Goal: Task Accomplishment & Management: Use online tool/utility

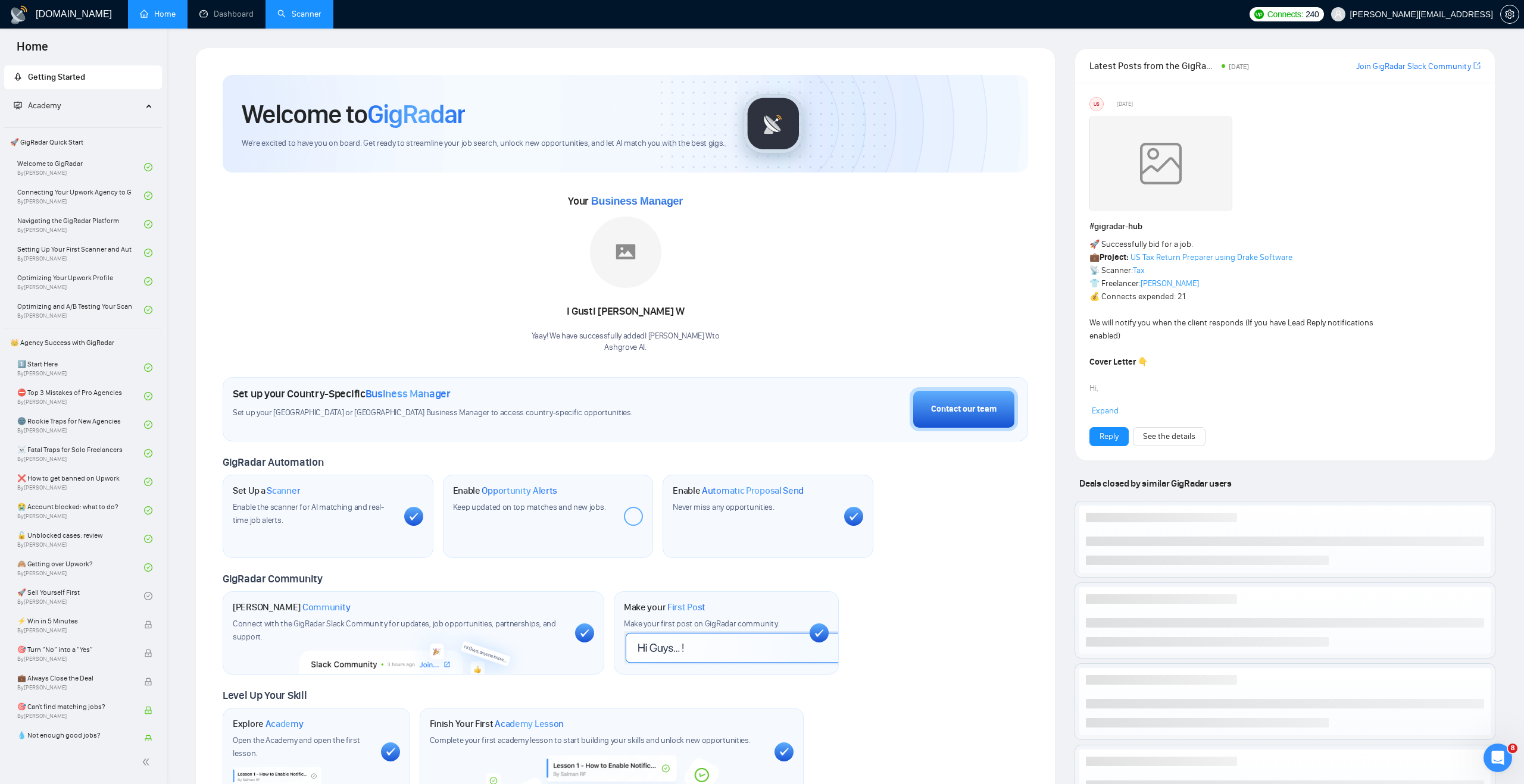
click at [290, 9] on link "Scanner" at bounding box center [299, 14] width 44 height 10
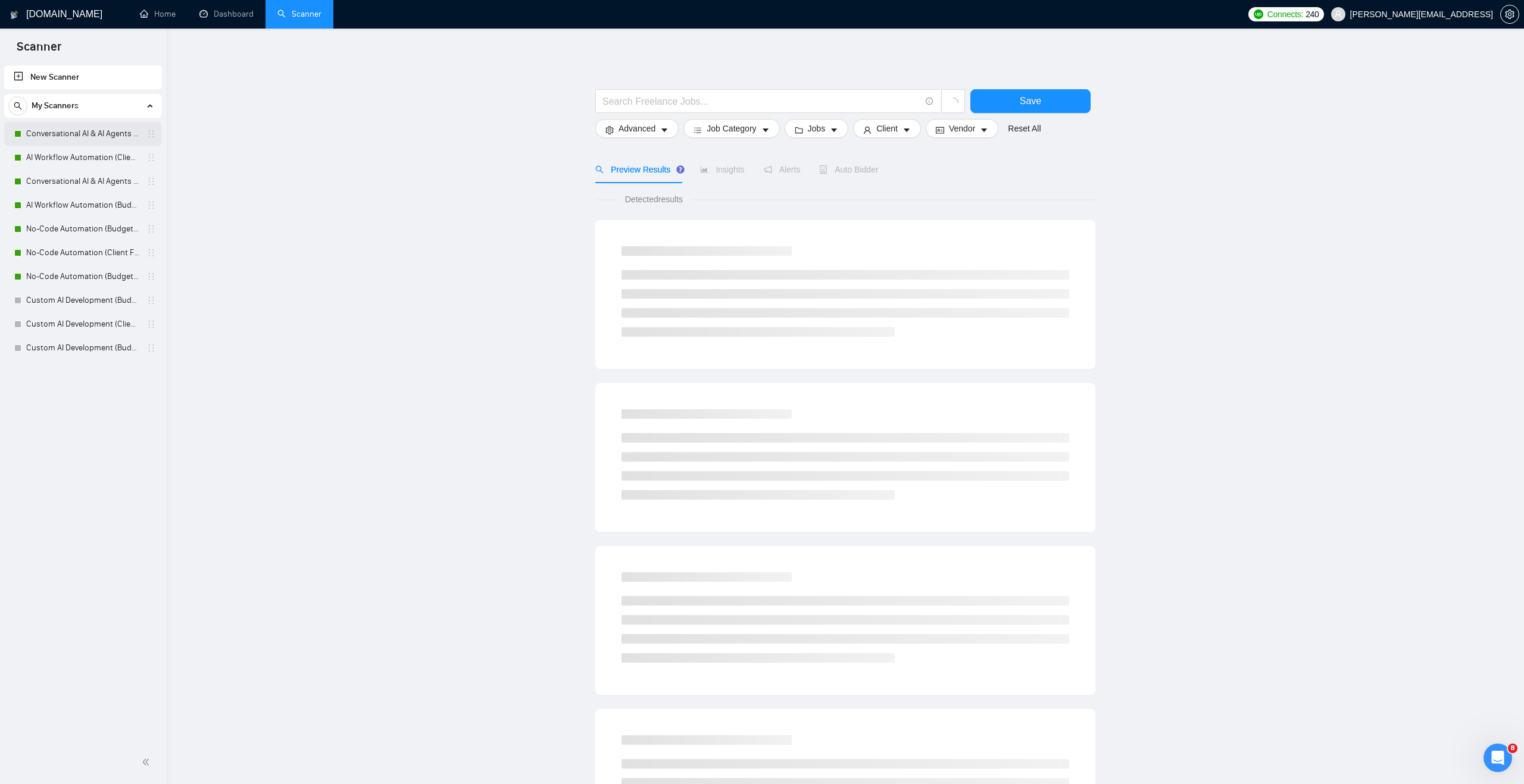
click at [106, 136] on link "Conversational AI & AI Agents (Client Filters)" at bounding box center [82, 133] width 113 height 24
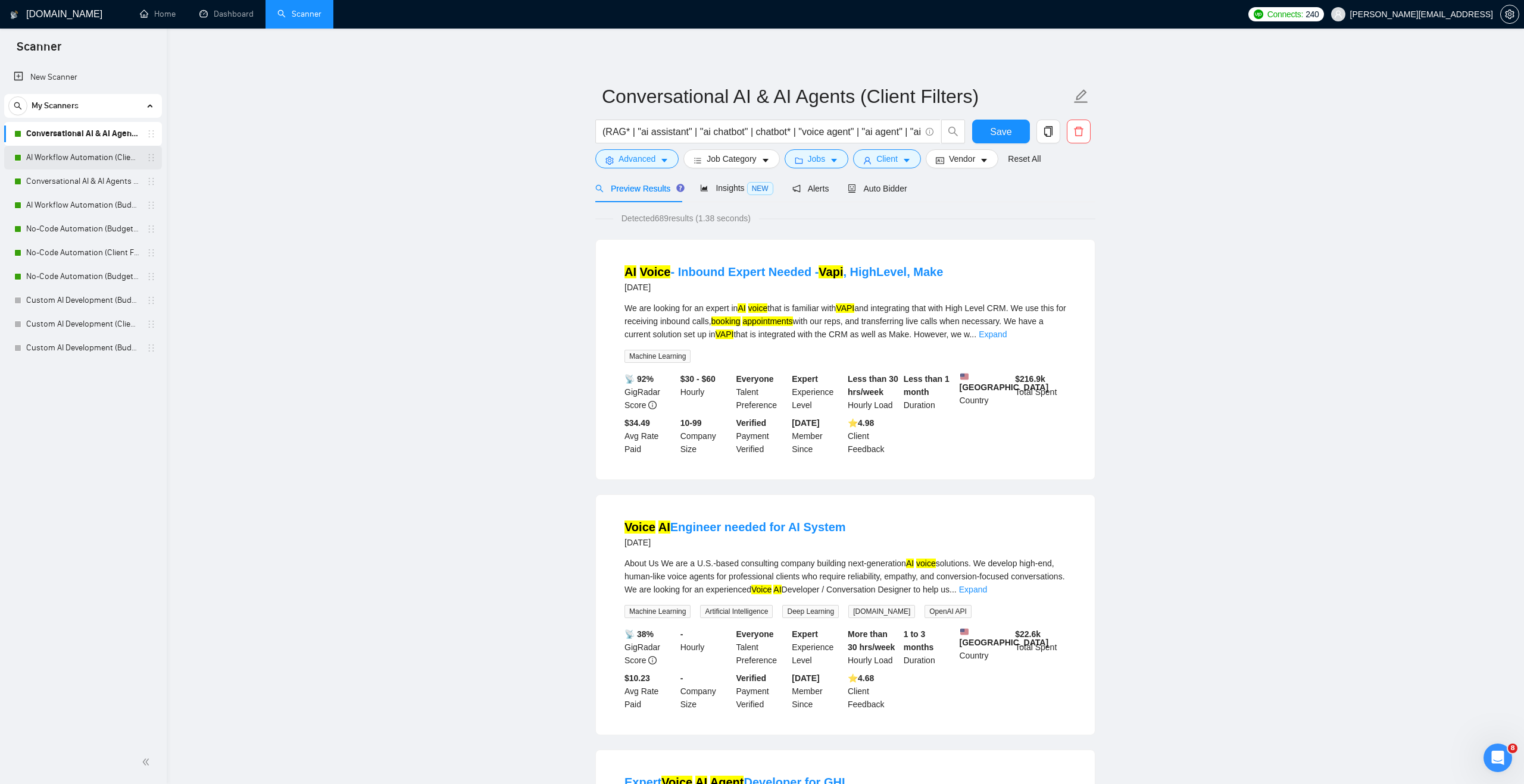
click at [133, 165] on link "AI Workflow Automation (Client Filters)" at bounding box center [82, 158] width 113 height 24
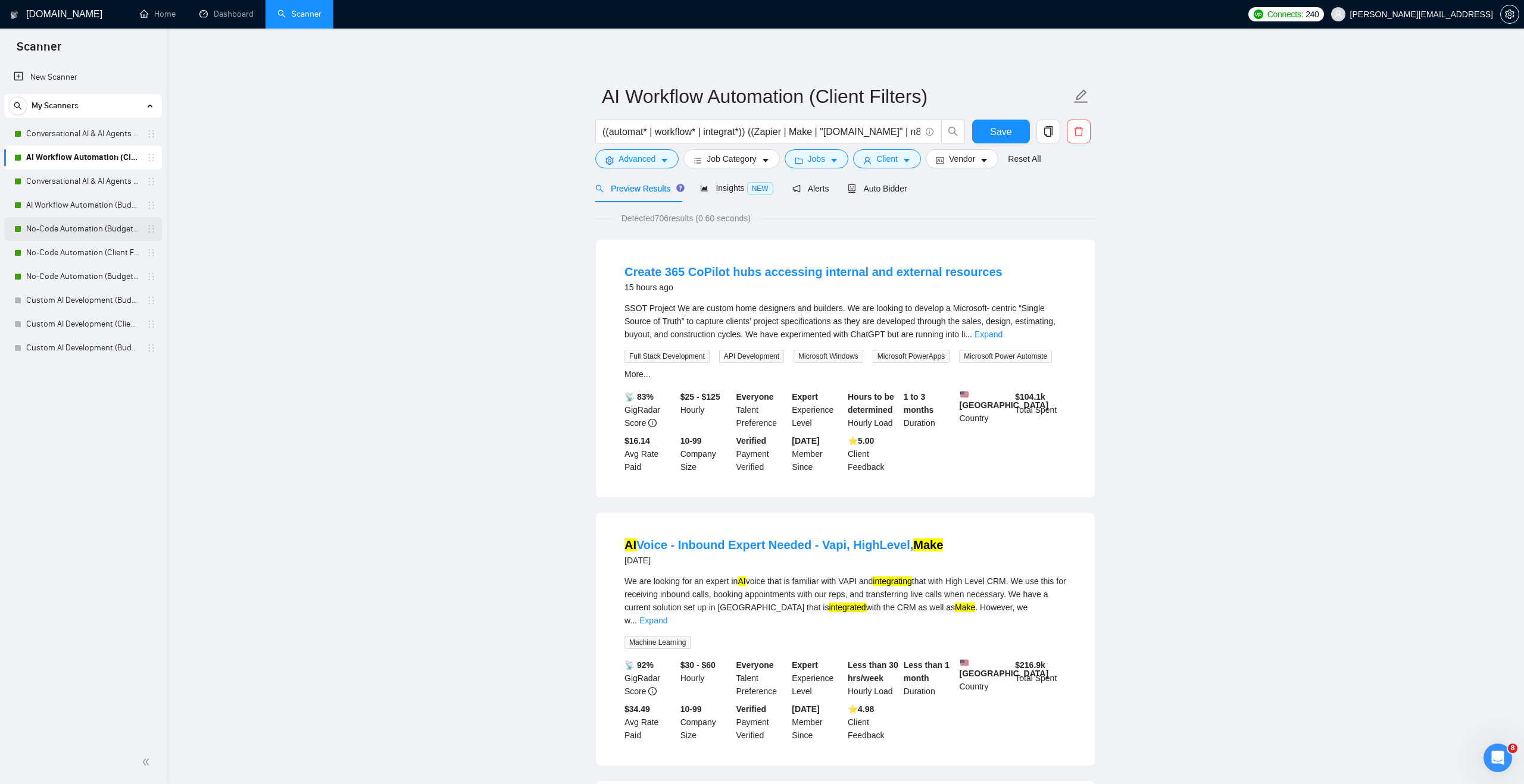
click at [114, 231] on link "No-Code Automation (Budget Filters)" at bounding box center [82, 229] width 113 height 24
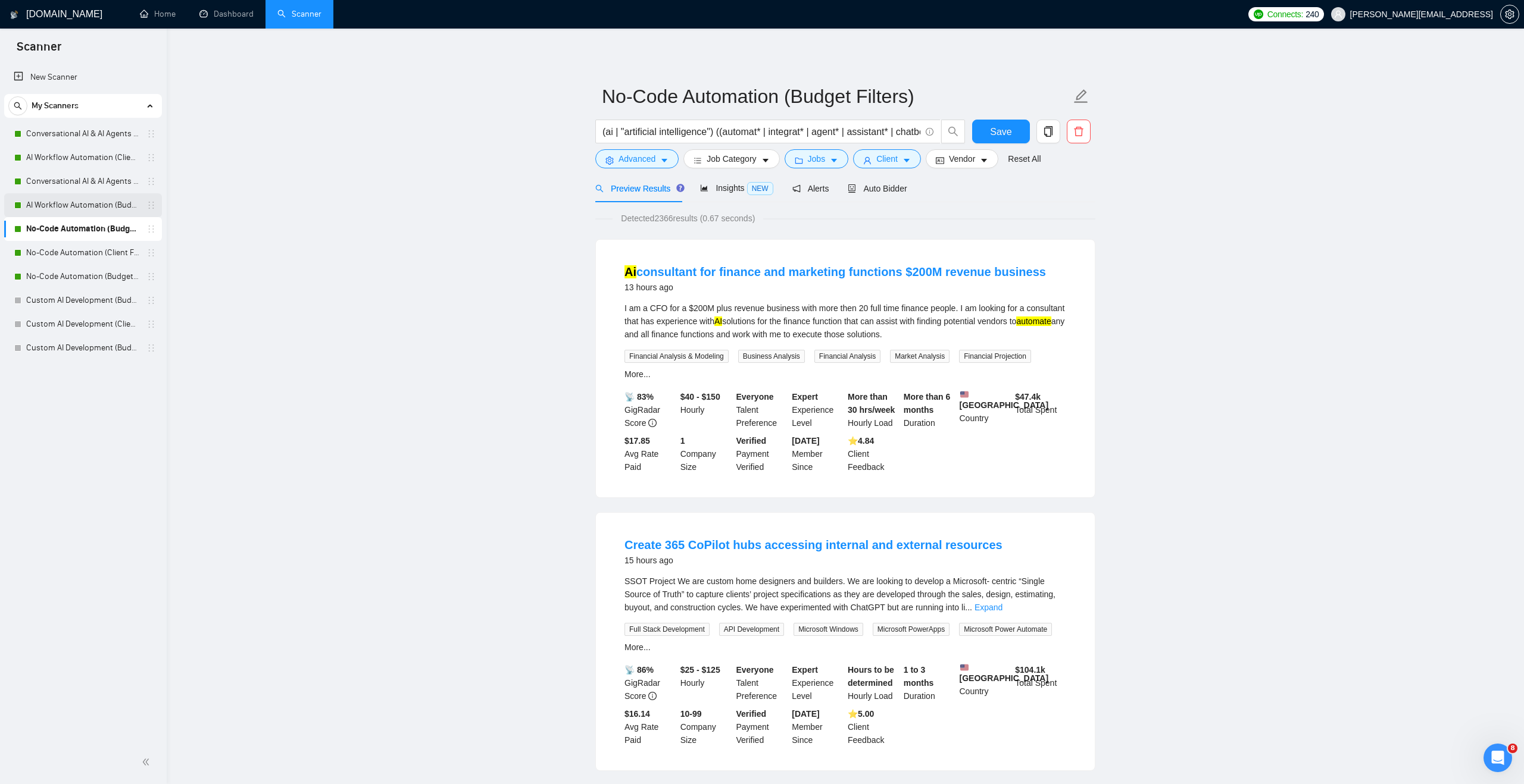
click at [111, 202] on link "AI Workflow Automation (Budget Filters)" at bounding box center [82, 205] width 113 height 24
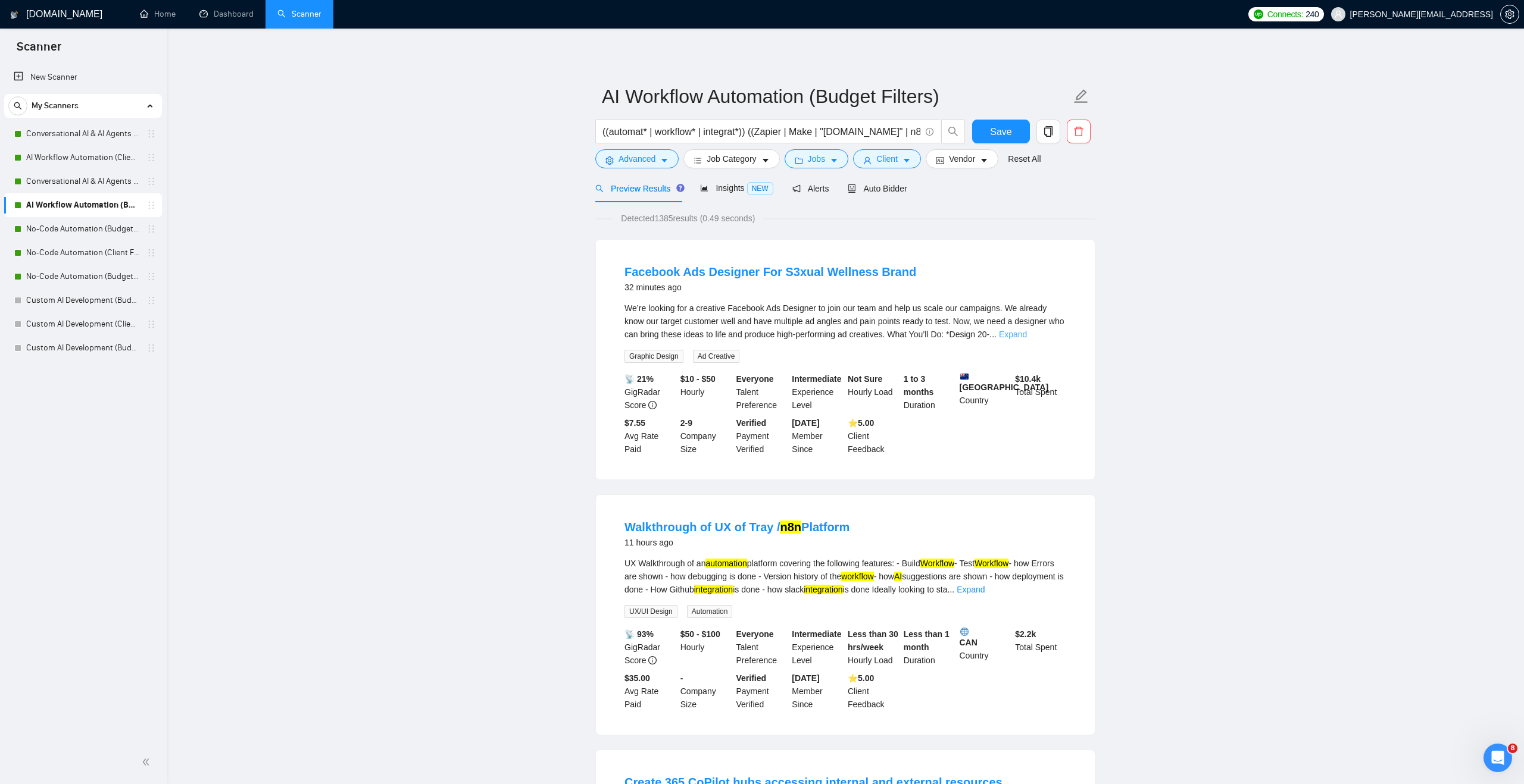
click at [1027, 332] on link "Expand" at bounding box center [1012, 334] width 28 height 9
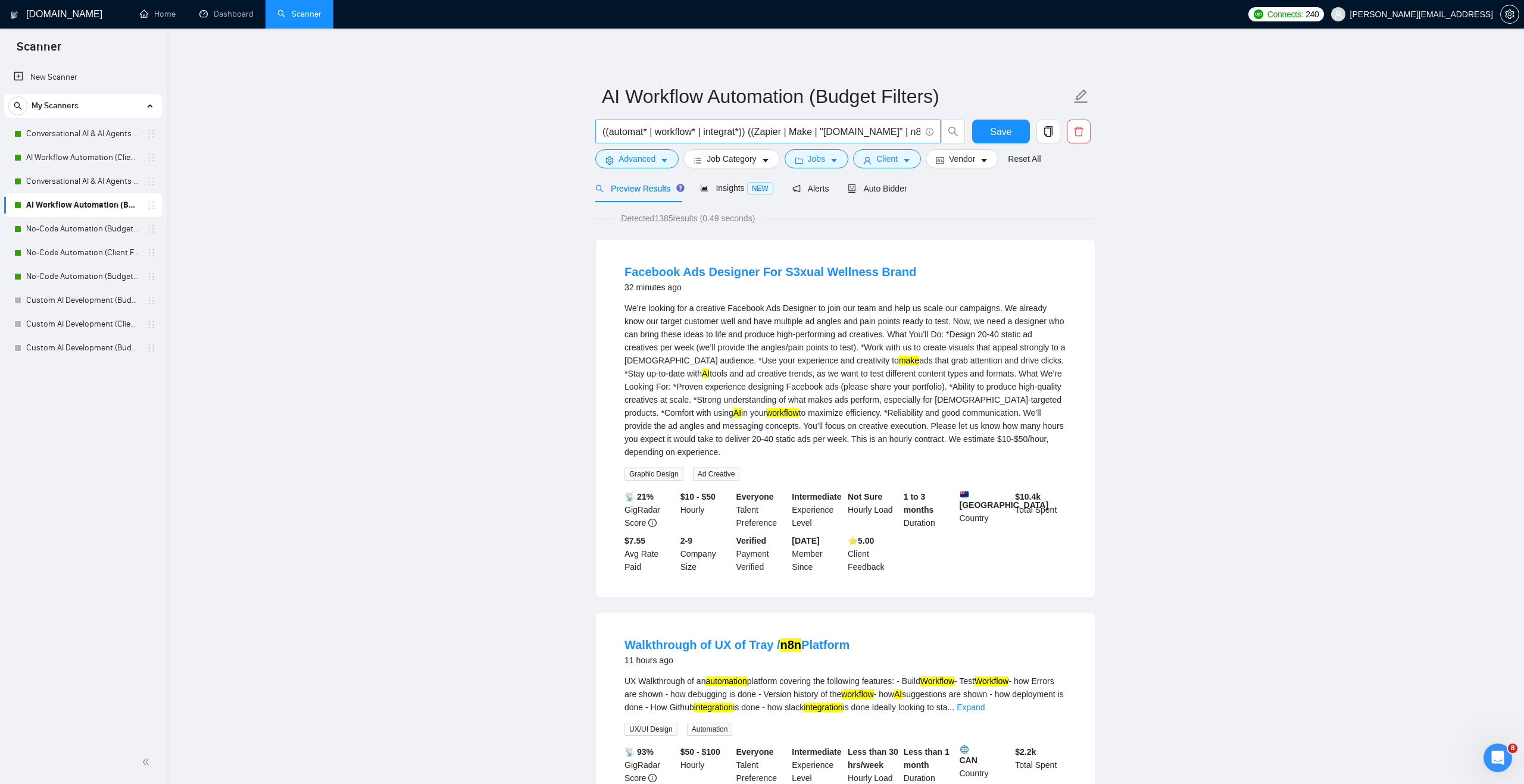
click at [817, 133] on input "((automat* | workflow* | integrat*)) ((Zapier | Make | "[DOMAIN_NAME]" | n8n)) …" at bounding box center [761, 132] width 318 height 15
type input "((automat* | workflow* | integrat*)) ((Zapier | "[DOMAIN_NAME]" | n8n)) ((AI | …"
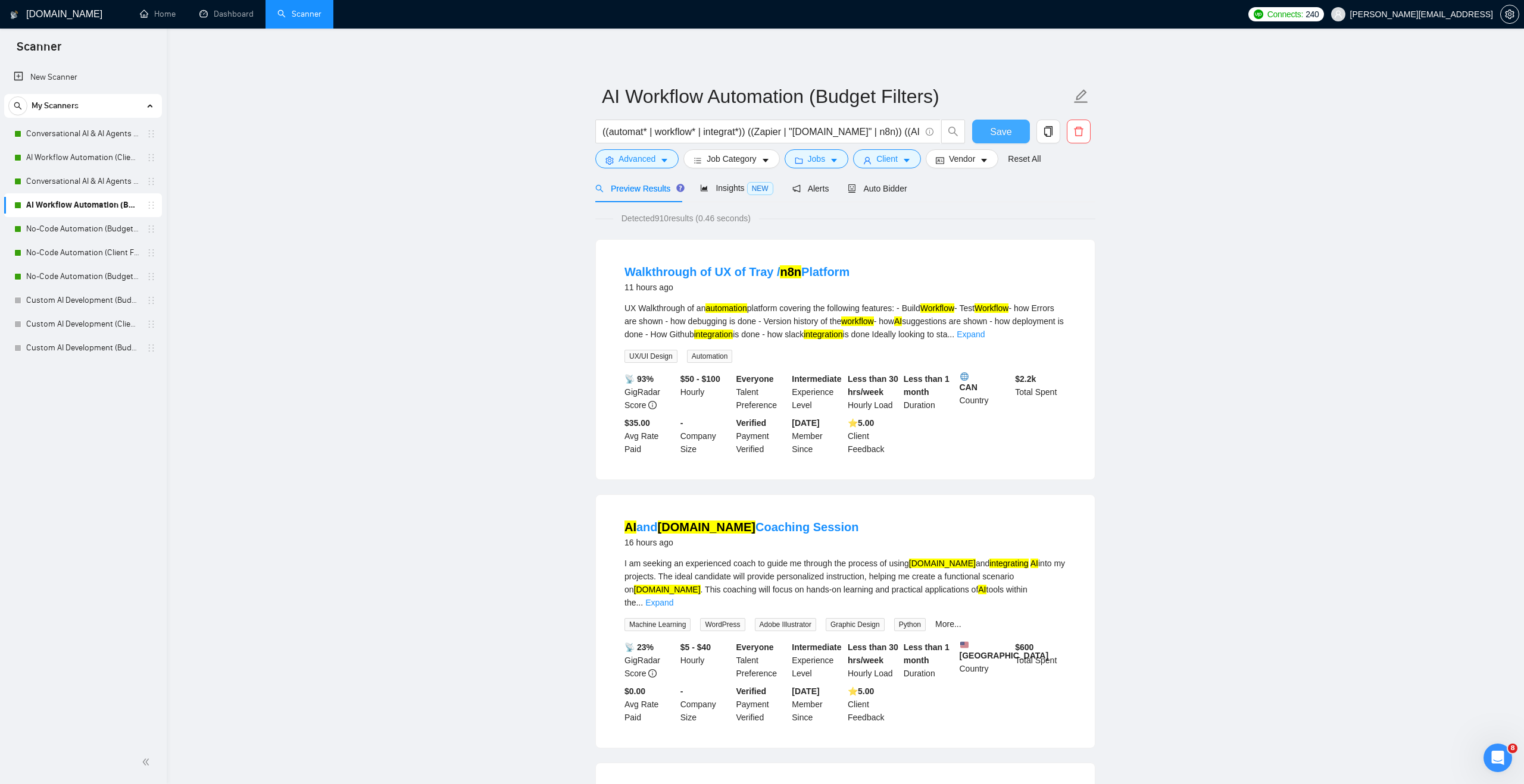
click at [989, 137] on button "Save" at bounding box center [1001, 131] width 58 height 24
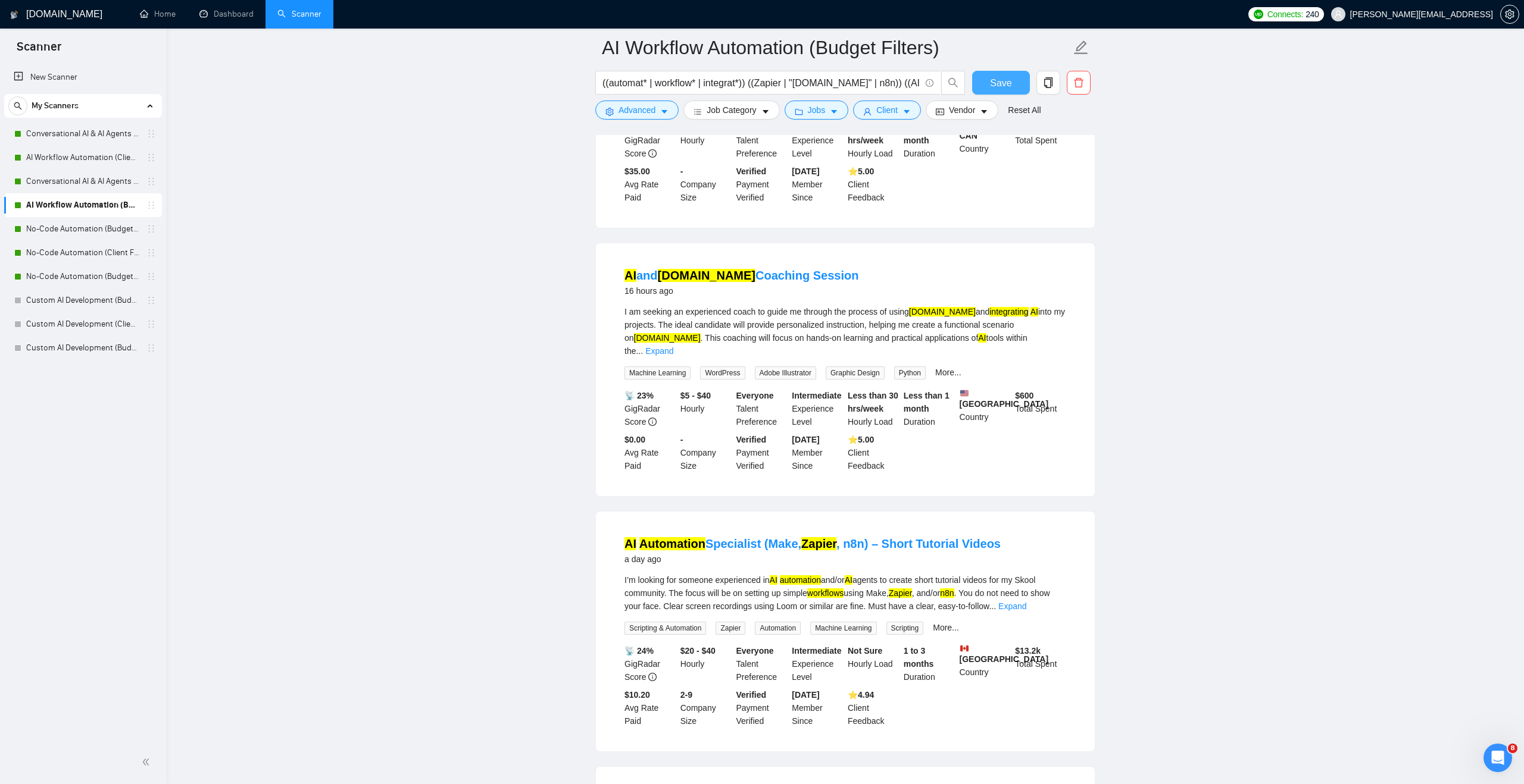
scroll to position [236, 0]
